Goal: Task Accomplishment & Management: Complete application form

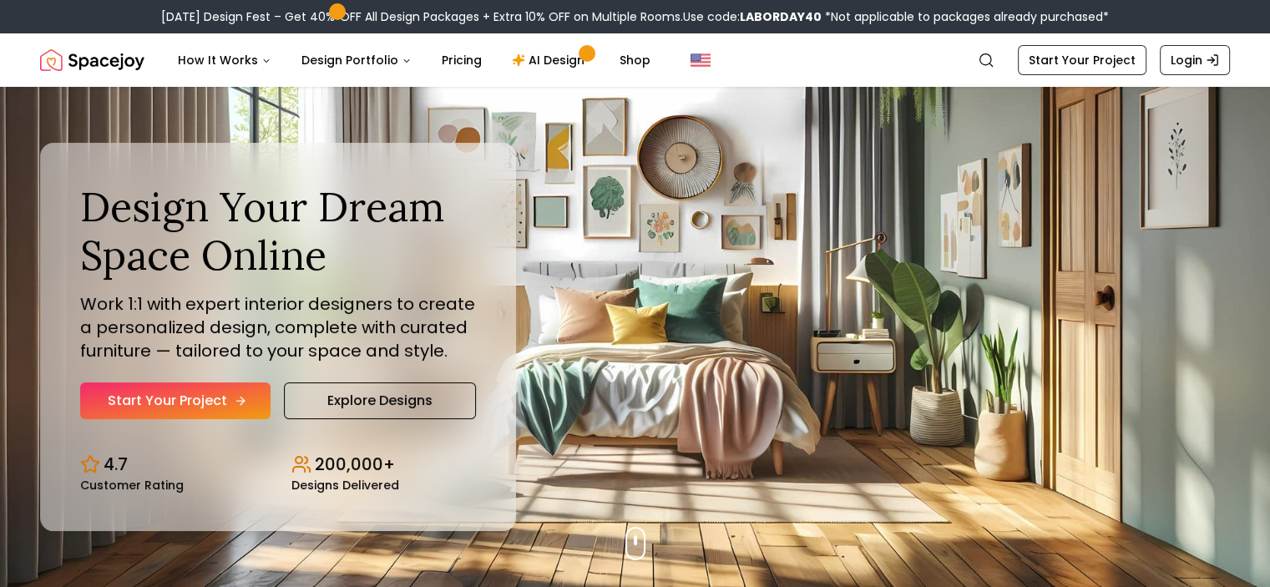
click at [207, 403] on link "Start Your Project" at bounding box center [175, 400] width 190 height 37
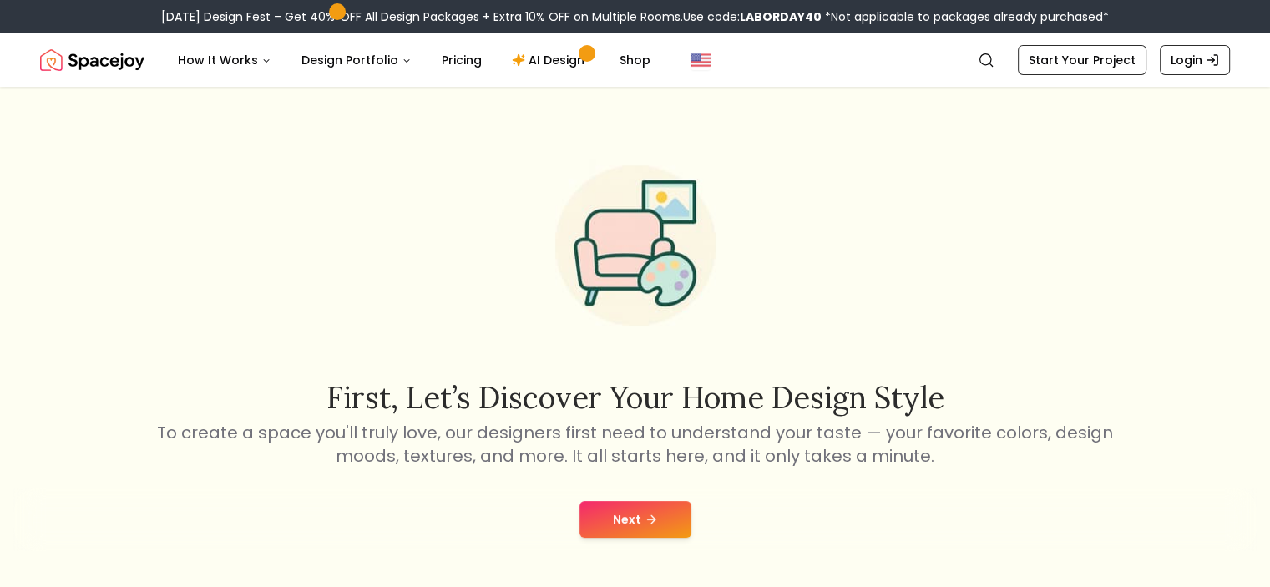
click at [637, 517] on button "Next" at bounding box center [635, 519] width 112 height 37
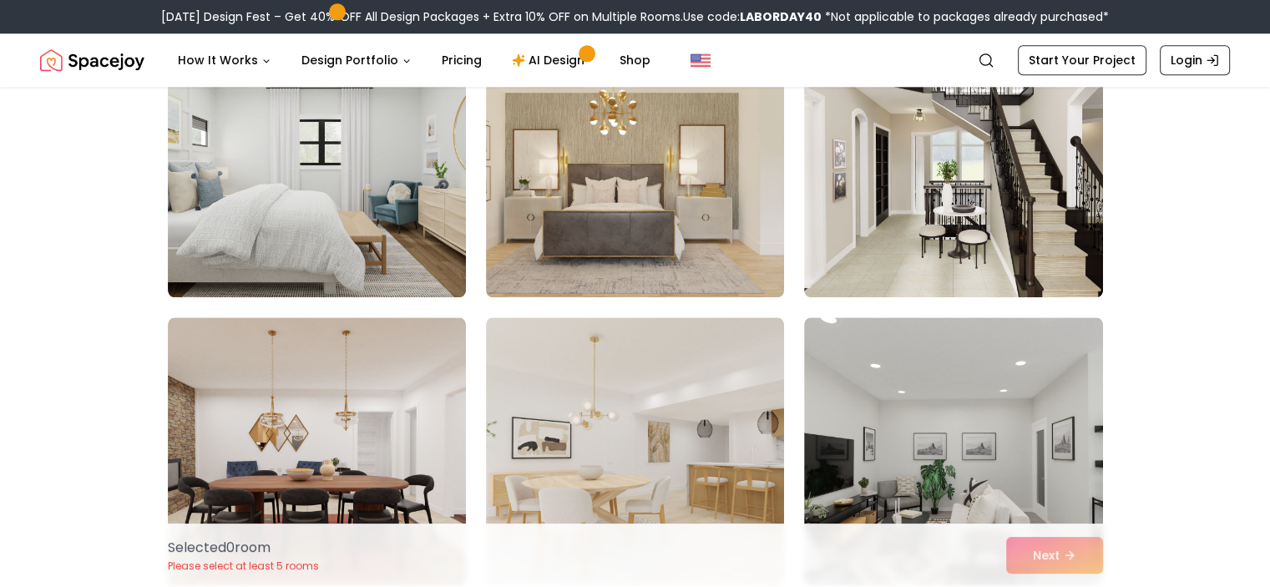
scroll to position [2338, 0]
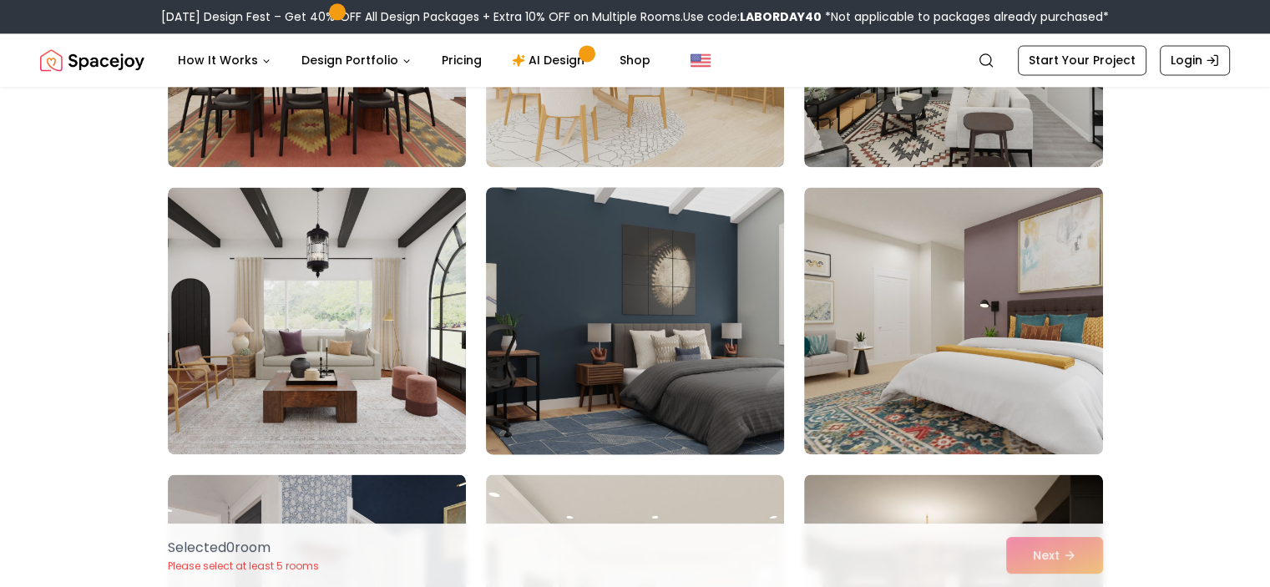
click at [538, 359] on img at bounding box center [634, 320] width 313 height 281
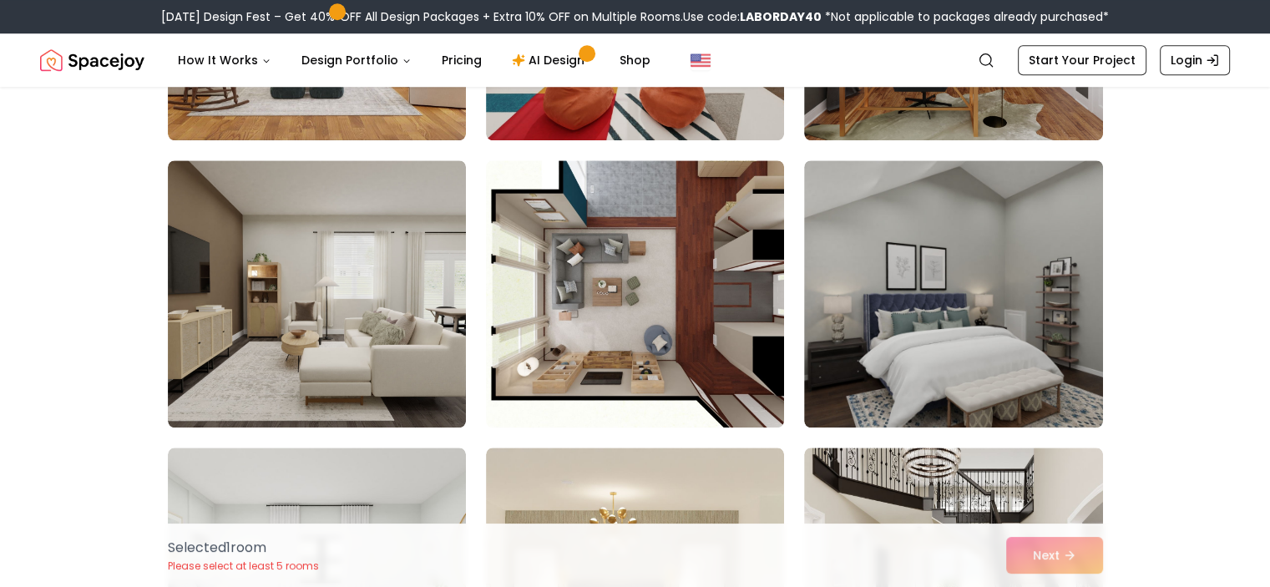
scroll to position [1169, 0]
